Goal: Task Accomplishment & Management: Use online tool/utility

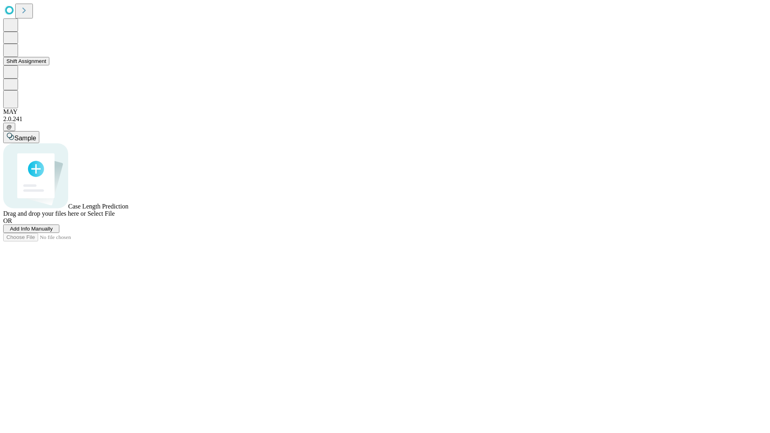
click at [49, 65] on button "Shift Assignment" at bounding box center [26, 61] width 46 height 8
